Goal: Information Seeking & Learning: Learn about a topic

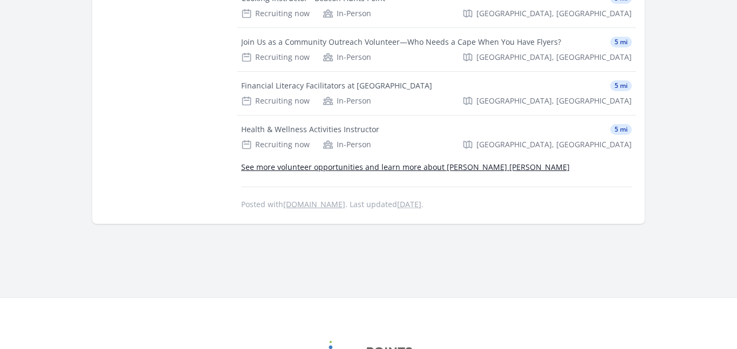
scroll to position [520, 0]
click at [343, 166] on link "See more volunteer opportunities and learn more about Graham Windham" at bounding box center [405, 166] width 329 height 10
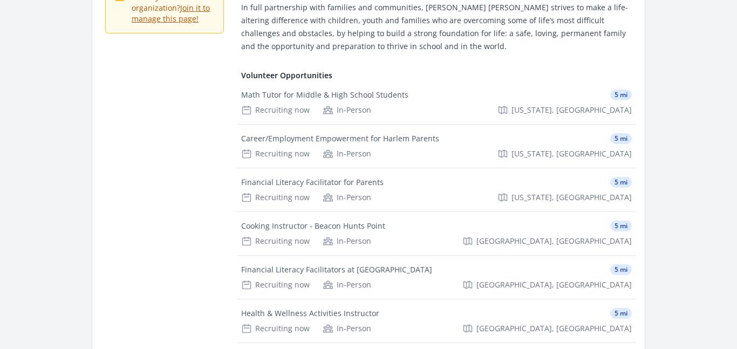
scroll to position [347, 0]
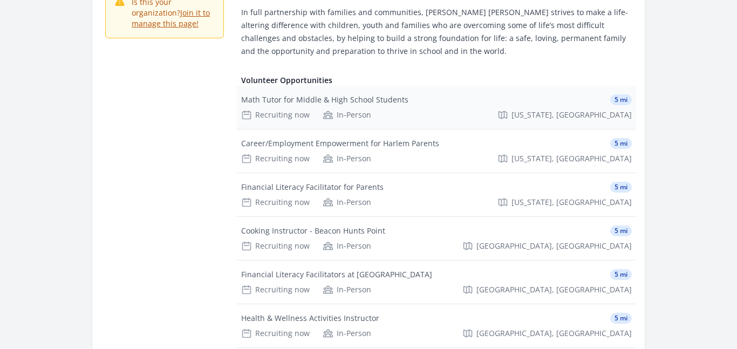
click at [308, 94] on div "Math Tutor for Middle & High School Students" at bounding box center [324, 99] width 167 height 11
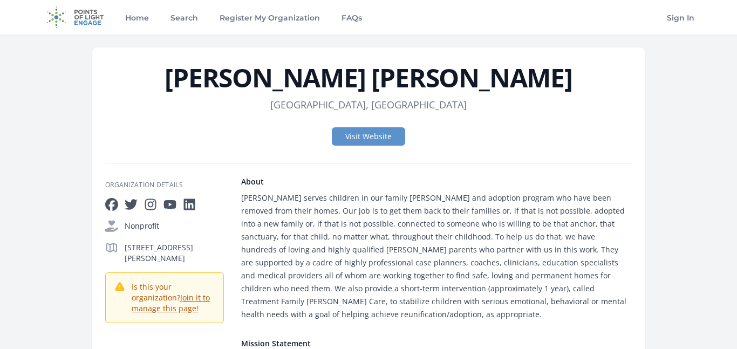
scroll to position [347, 0]
